Goal: Information Seeking & Learning: Learn about a topic

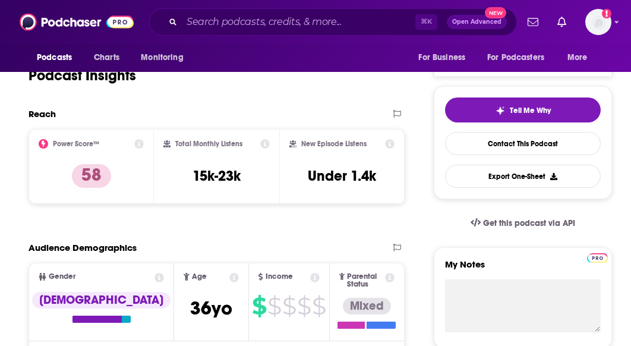
scroll to position [246, 0]
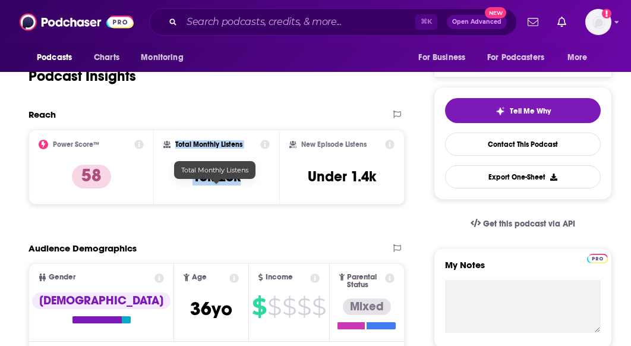
drag, startPoint x: 243, startPoint y: 191, endPoint x: 163, endPoint y: 191, distance: 80.3
click at [163, 191] on div "Total Monthly Listens 15k-23k" at bounding box center [216, 167] width 106 height 55
click at [212, 185] on h3 "15k-23k" at bounding box center [217, 177] width 48 height 18
click at [206, 185] on h3 "15k-23k" at bounding box center [217, 177] width 48 height 18
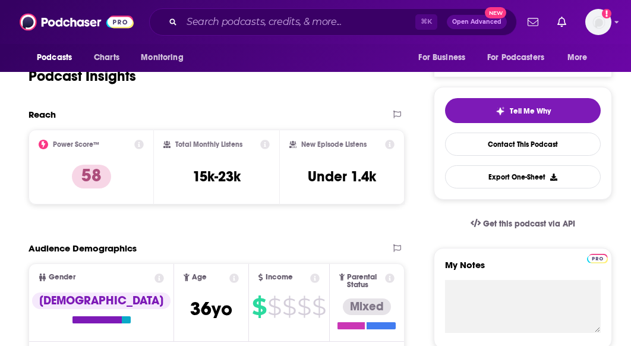
drag, startPoint x: 196, startPoint y: 188, endPoint x: 250, endPoint y: 203, distance: 56.1
click at [250, 194] on div "Total Monthly Listens 15k-23k" at bounding box center [216, 167] width 106 height 55
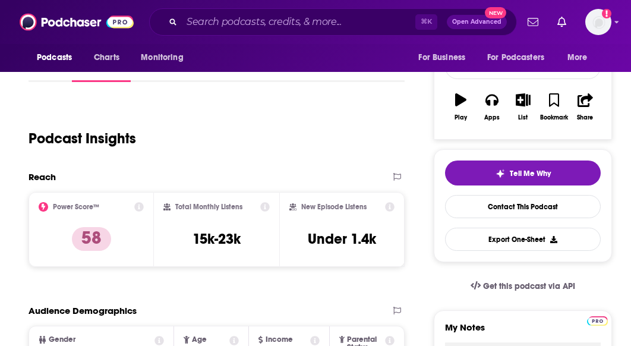
scroll to position [181, 0]
